Goal: Find specific page/section: Find specific page/section

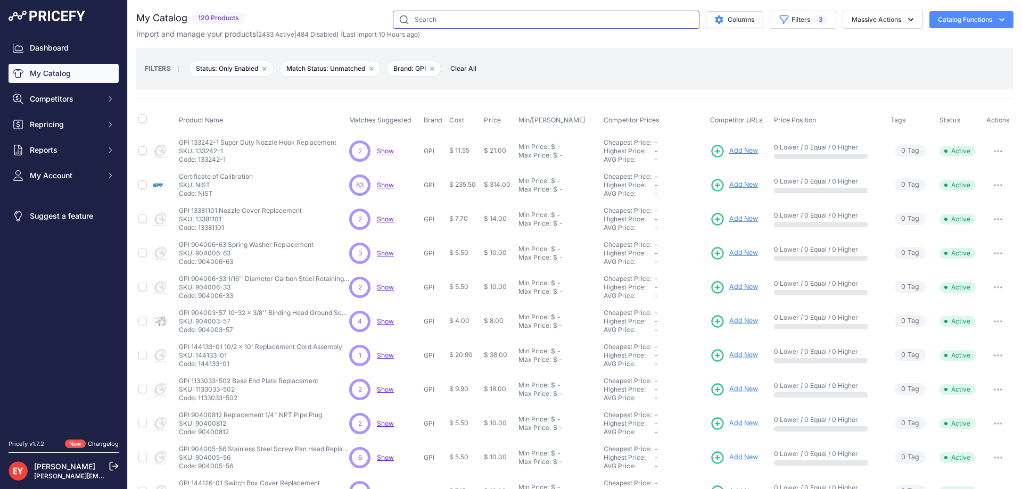
click at [455, 17] on input "text" at bounding box center [546, 20] width 307 height 18
paste input "901004-41"
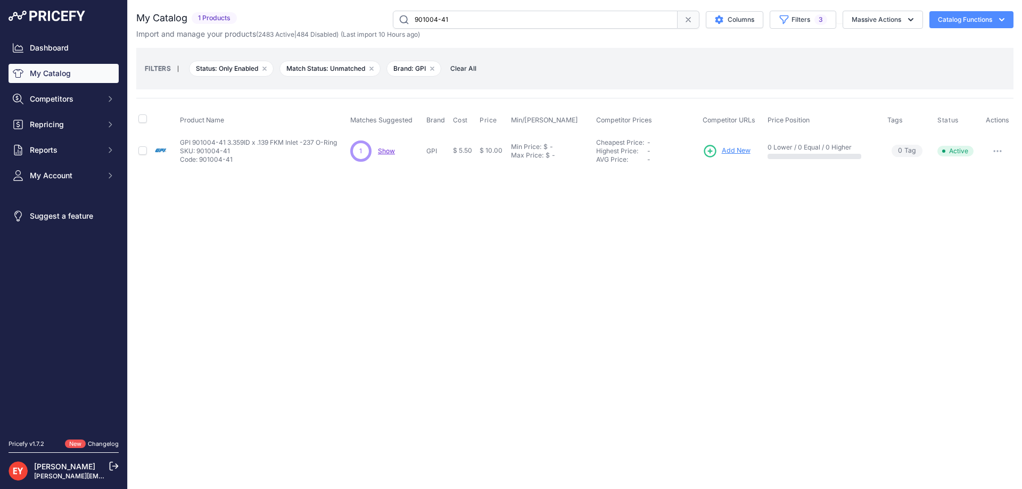
drag, startPoint x: 486, startPoint y: 15, endPoint x: 380, endPoint y: 17, distance: 106.5
click at [380, 17] on div "901004-41 Columns Filters 3 Status All Status Only Enabled Only Disabled 3M" at bounding box center [627, 20] width 773 height 18
paste input "111502-2"
type input "111502-2"
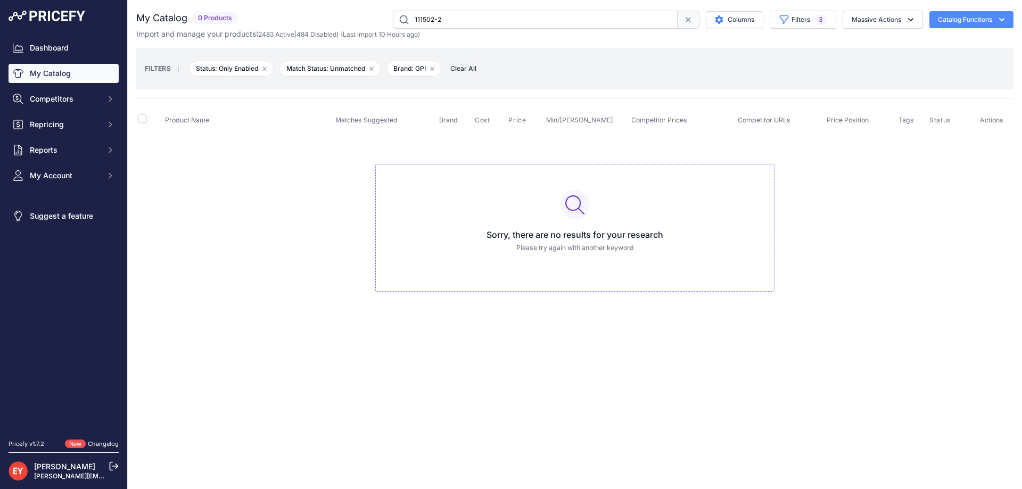
drag, startPoint x: 473, startPoint y: 22, endPoint x: 363, endPoint y: 21, distance: 109.7
click at [363, 21] on div "111502-2 Columns Filters 3 Status All Status Only Enabled Only Disabled Matched" at bounding box center [628, 20] width 771 height 18
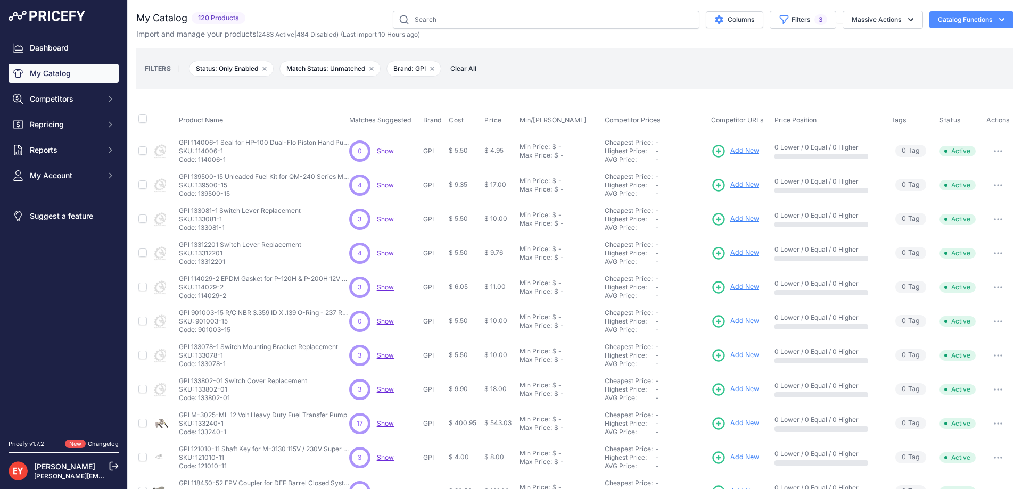
click at [670, 72] on div "FILTERS | Status: Only Enabled Remove filter option Match Status: Unmatched Rem…" at bounding box center [575, 68] width 860 height 29
click at [815, 19] on span "3" at bounding box center [821, 19] width 13 height 11
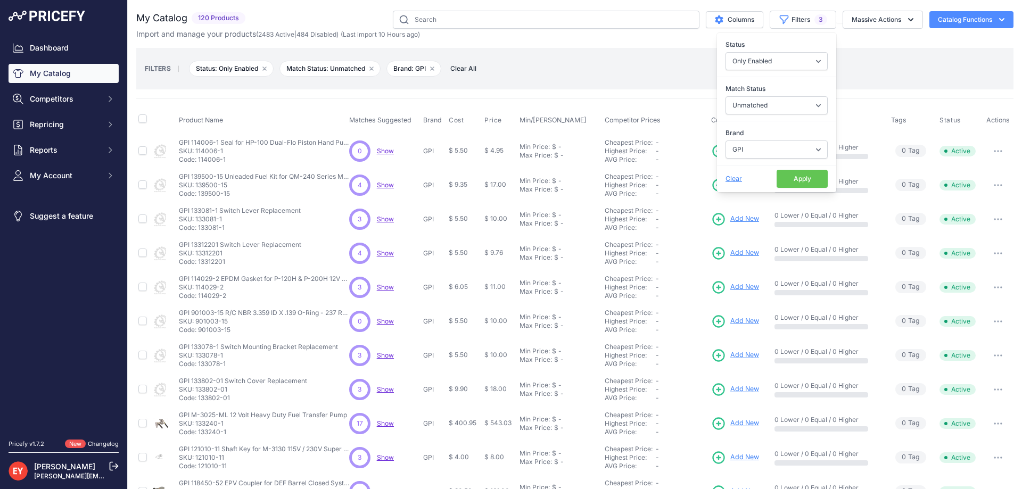
click at [794, 184] on button "Apply" at bounding box center [802, 179] width 51 height 18
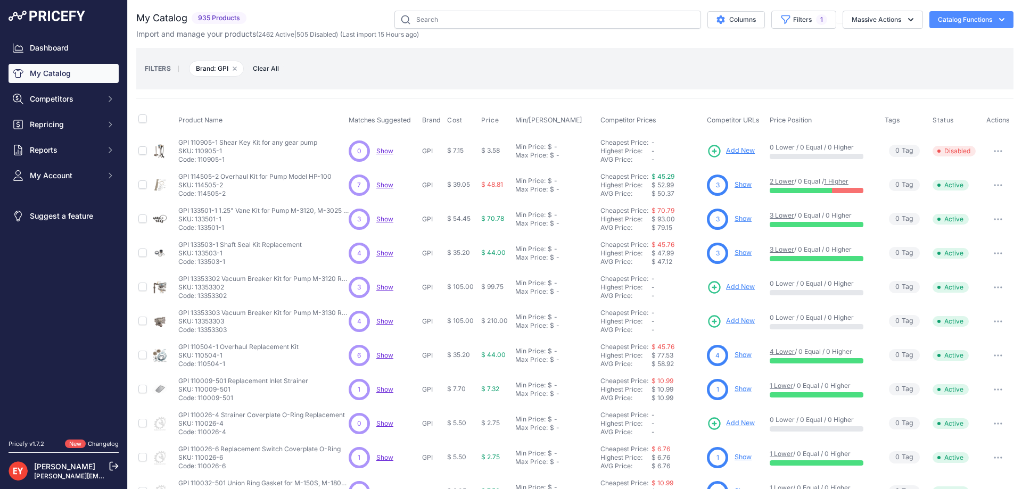
select select "GPI"
click at [787, 23] on button "Filters 1" at bounding box center [803, 20] width 65 height 18
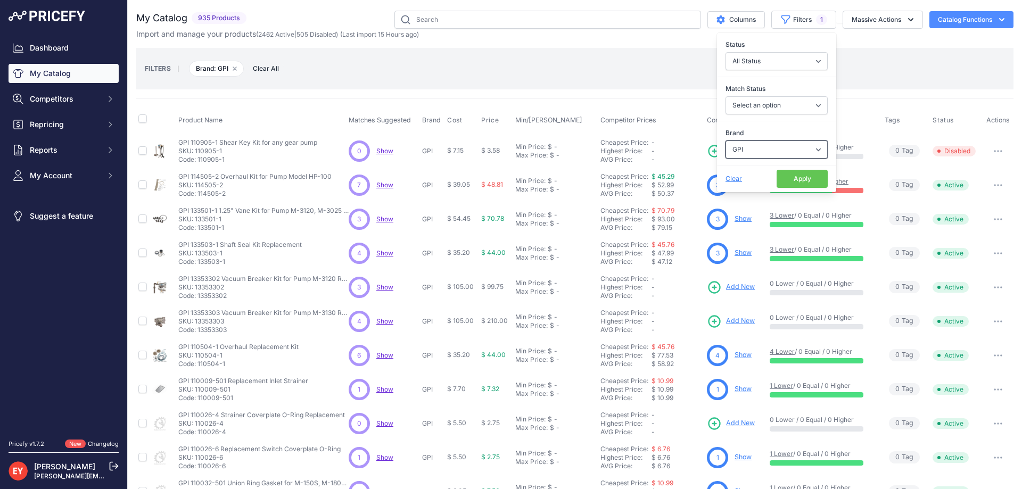
click at [752, 150] on select "Select an option 3M American Casting & MFG Ameron Aquafighter ATI ATTA B&K Balc…" at bounding box center [777, 150] width 102 height 18
click at [564, 81] on div "FILTERS | Brand: GPI Remove filter option Clear All" at bounding box center [575, 68] width 860 height 29
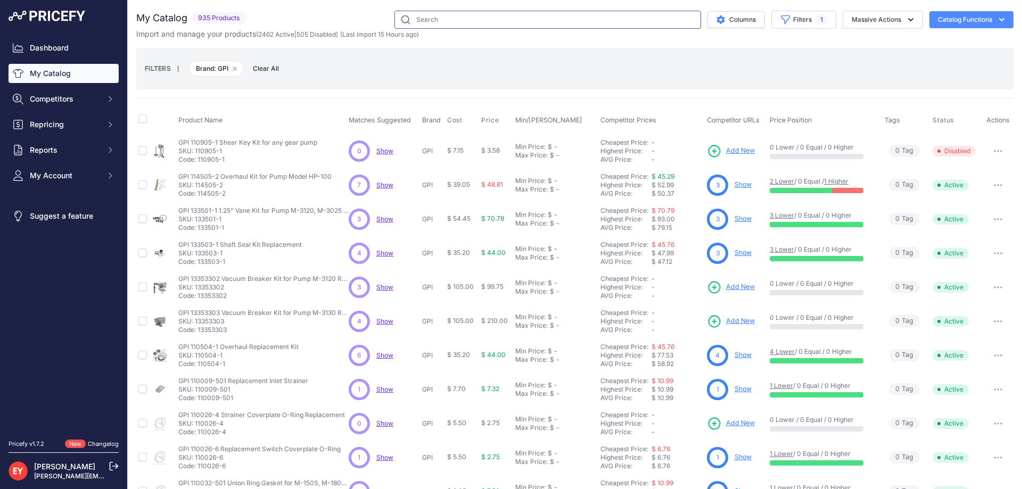
click at [459, 20] on input "text" at bounding box center [548, 20] width 307 height 18
paste input "150400-02"
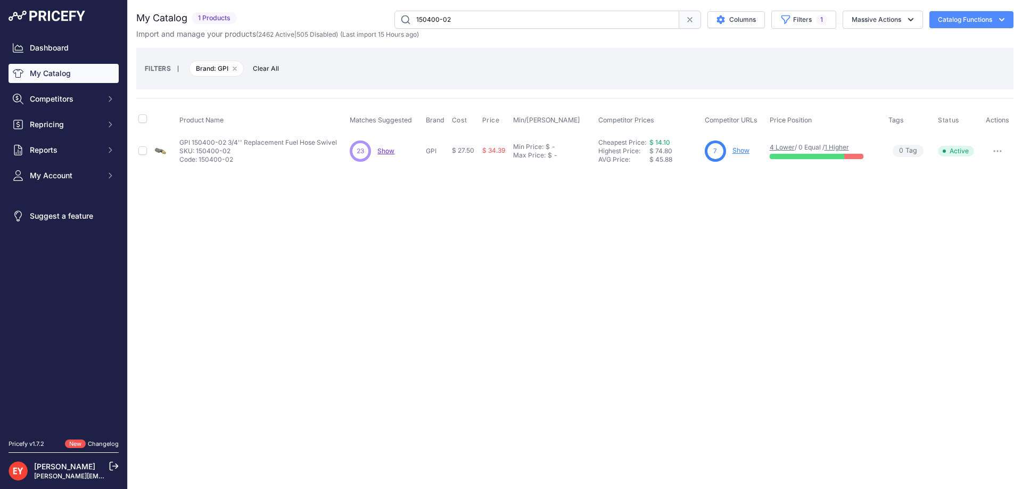
drag, startPoint x: 462, startPoint y: 15, endPoint x: 391, endPoint y: 17, distance: 70.8
click at [391, 17] on div "150400-02 Columns Filters 1 Status All Status Only Enabled Only Disabled 3M" at bounding box center [627, 20] width 773 height 18
paste input "901004-41"
drag, startPoint x: 464, startPoint y: 17, endPoint x: 342, endPoint y: 17, distance: 121.9
click at [342, 17] on div "901004-41 Columns Filters 1 Status All Status Only Enabled Only Disabled 3M" at bounding box center [627, 20] width 773 height 18
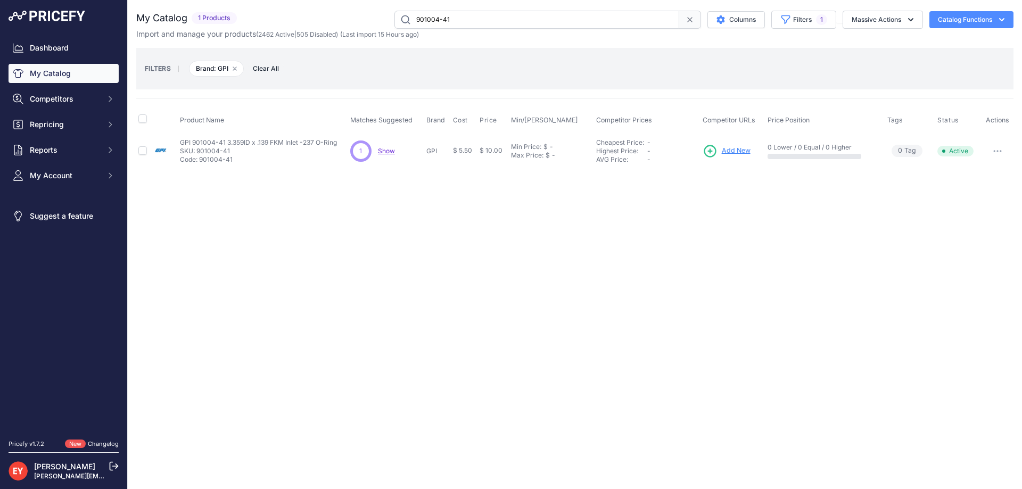
paste input "111502-2"
drag, startPoint x: 457, startPoint y: 21, endPoint x: 390, endPoint y: 20, distance: 67.6
click at [390, 20] on div "111502-2 Columns Filters 1 Status All Status Only Enabled Only Disabled Matched" at bounding box center [627, 20] width 773 height 18
paste input "33505-01"
drag, startPoint x: 470, startPoint y: 17, endPoint x: 397, endPoint y: 20, distance: 73.6
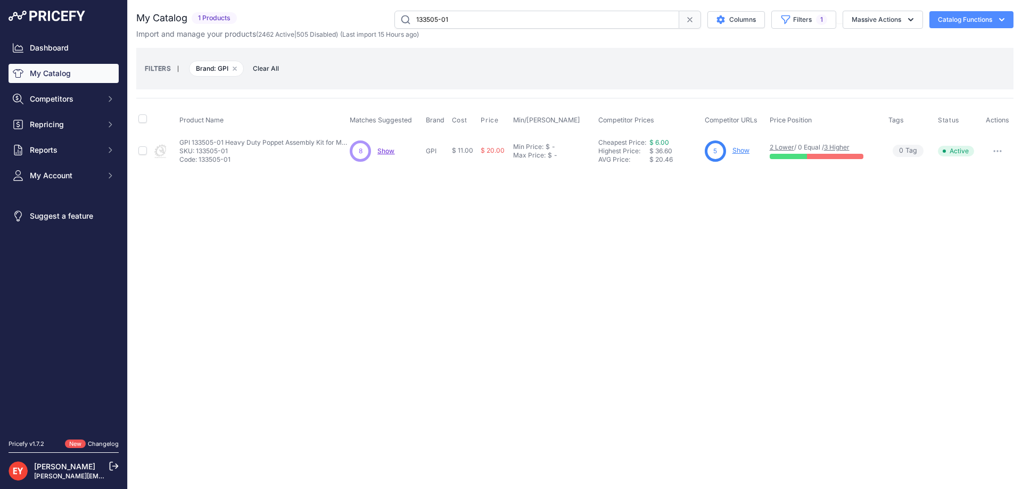
click at [397, 20] on input "133505-01" at bounding box center [537, 20] width 285 height 18
paste input "20503-"
drag, startPoint x: 465, startPoint y: 18, endPoint x: 365, endPoint y: 16, distance: 100.1
click at [365, 16] on div "120503-1 Columns Filters 1 Status All Status Only Enabled Only Disabled Matched" at bounding box center [627, 20] width 773 height 18
paste input "1010-1"
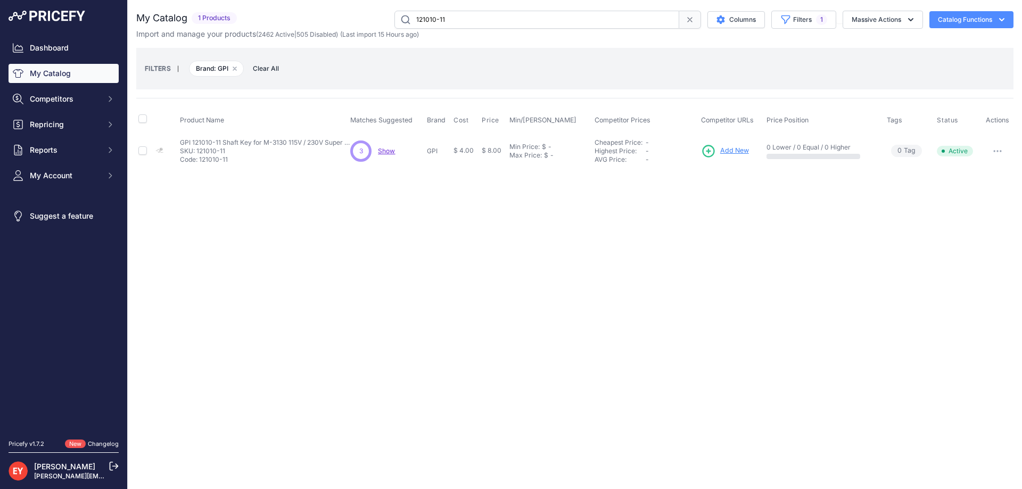
drag, startPoint x: 453, startPoint y: 15, endPoint x: 382, endPoint y: 19, distance: 70.4
click at [382, 19] on div "121010-11 Columns Filters 1 Status All Status Only Enabled Only Disabled 3M" at bounding box center [627, 20] width 773 height 18
paste input "901003-15"
drag, startPoint x: 483, startPoint y: 17, endPoint x: 385, endPoint y: 17, distance: 98.0
click at [385, 17] on div "901003-15 Columns Filters 1 Status All Status Only Enabled Only Disabled 3M" at bounding box center [627, 20] width 773 height 18
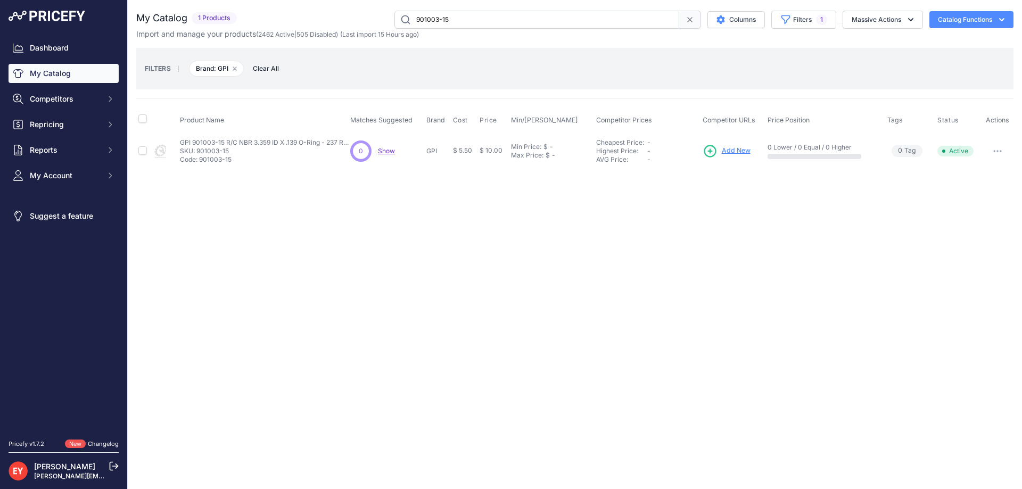
paste input "150400-02"
type input "150400-02"
click at [57, 70] on link "My Catalog" at bounding box center [64, 73] width 110 height 19
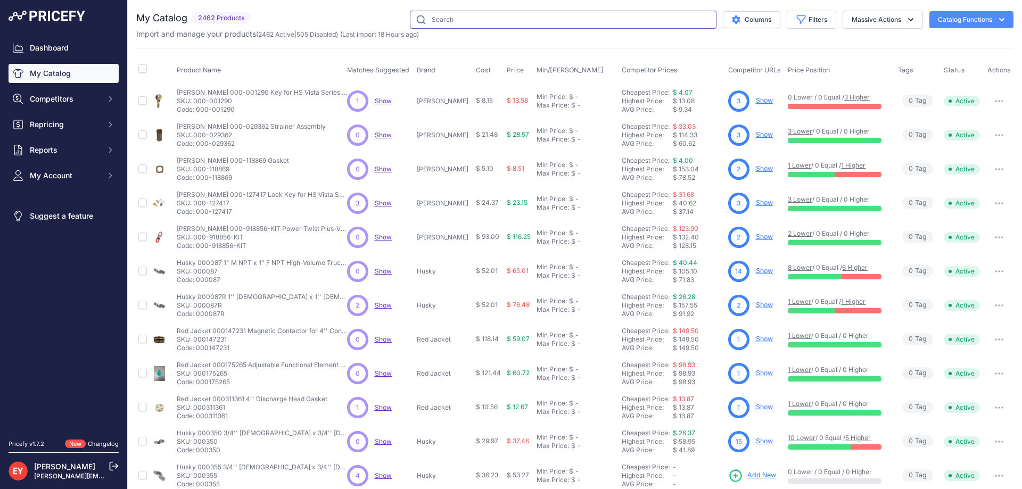
click at [458, 19] on input "text" at bounding box center [563, 20] width 307 height 18
paste input "111502-2"
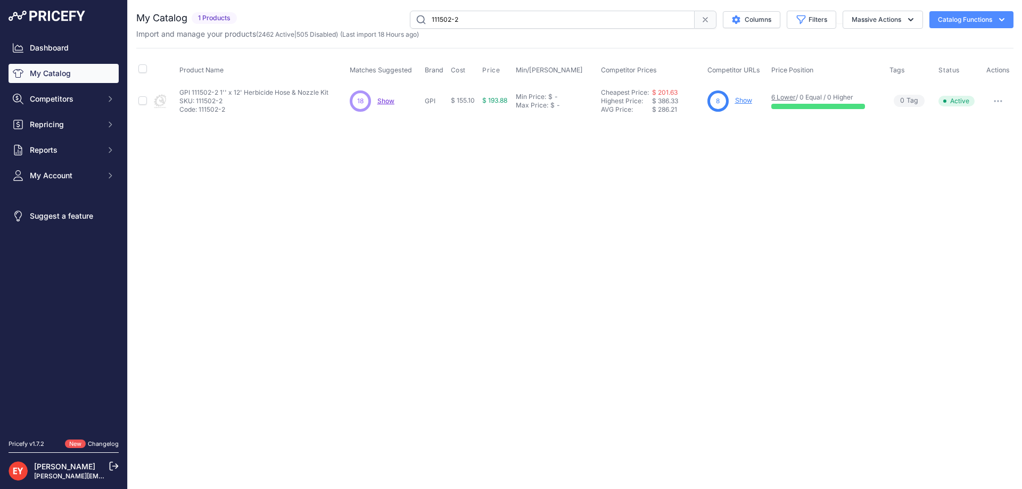
drag, startPoint x: 439, startPoint y: 21, endPoint x: 397, endPoint y: 21, distance: 42.1
click at [397, 21] on div "111502-2 Columns Filters Status All Status Only Enabled Only Disabled" at bounding box center [627, 20] width 773 height 18
paste input "33505-01"
type input "133505-01"
